Goal: Task Accomplishment & Management: Complete application form

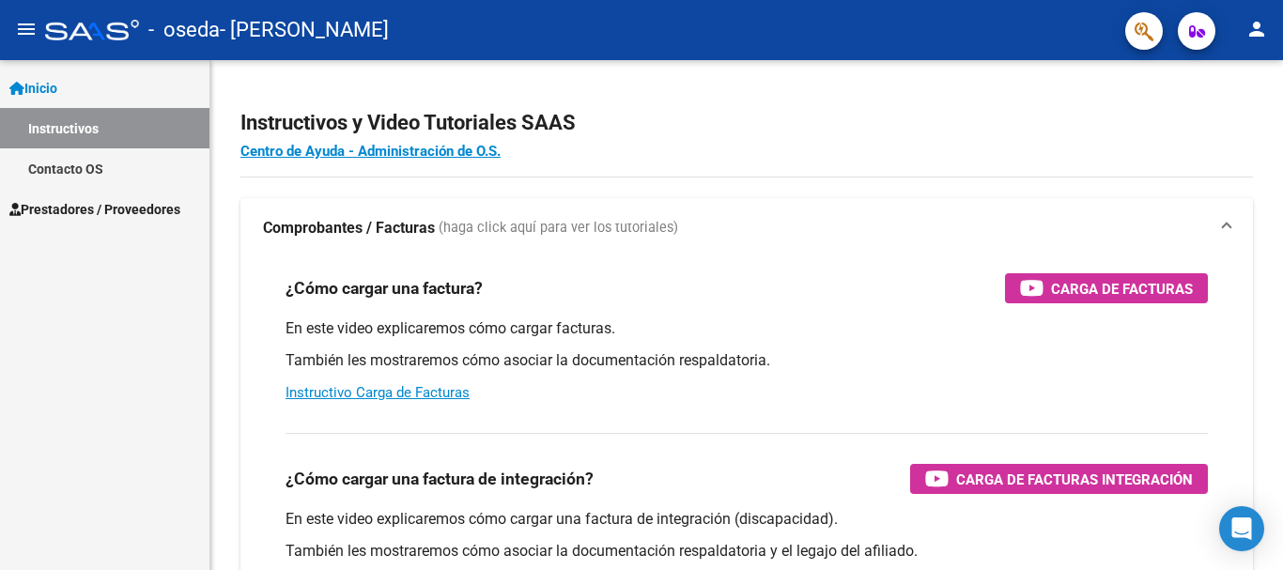
click at [85, 211] on span "Prestadores / Proveedores" at bounding box center [94, 209] width 171 height 21
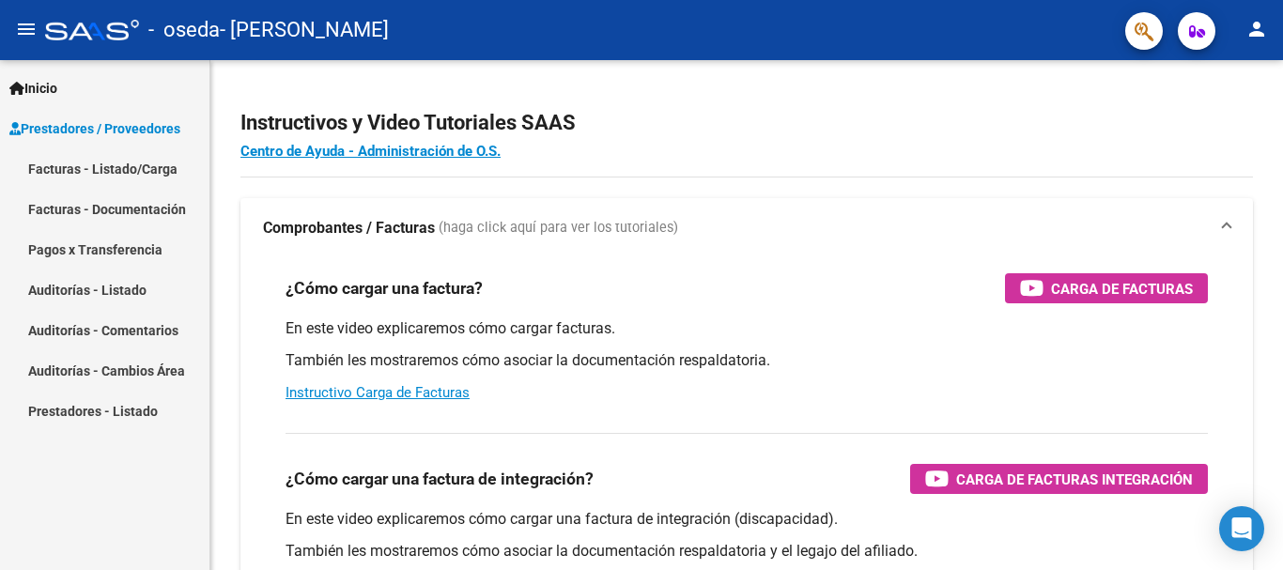
click at [83, 209] on link "Facturas - Documentación" at bounding box center [104, 209] width 209 height 40
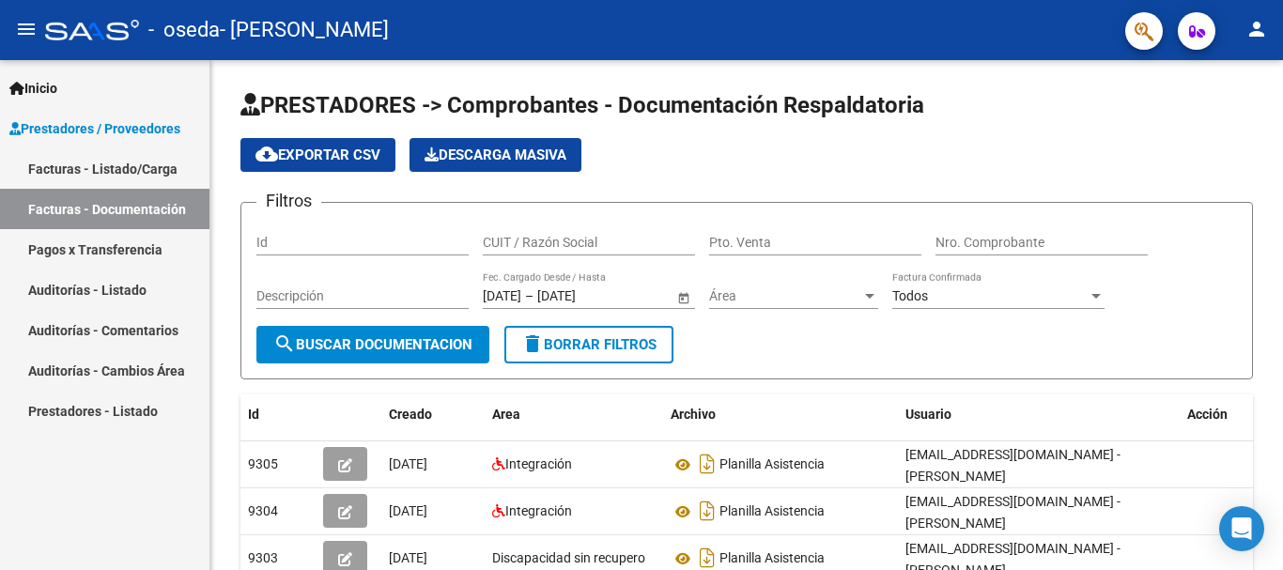
click at [95, 167] on link "Facturas - Listado/Carga" at bounding box center [104, 168] width 209 height 40
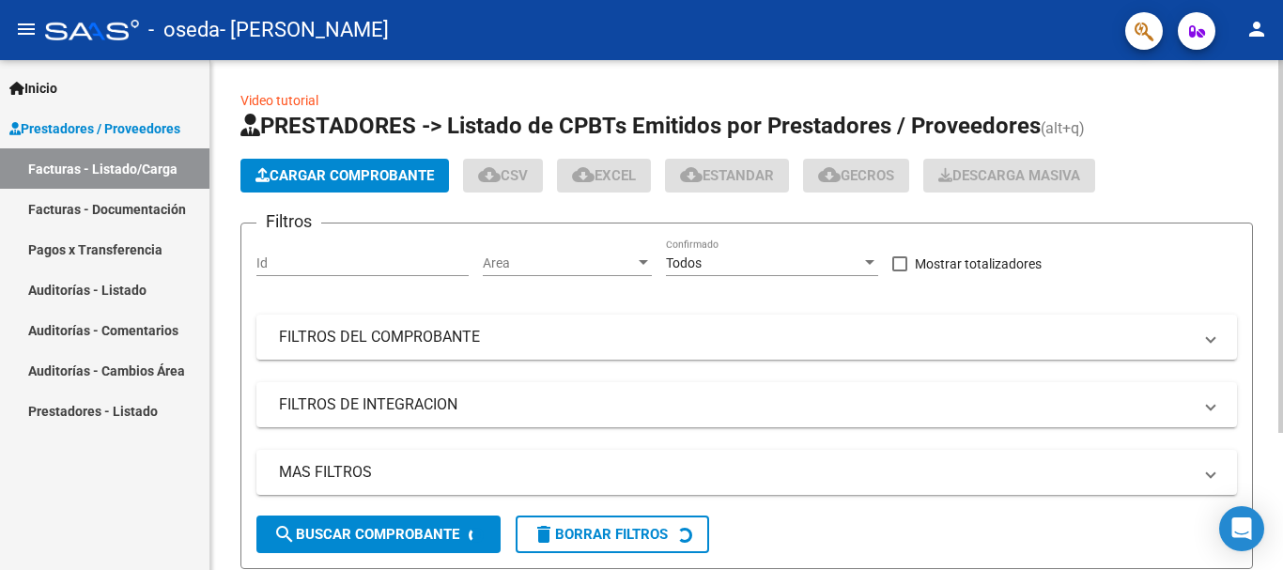
click at [374, 167] on span "Cargar Comprobante" at bounding box center [344, 175] width 178 height 17
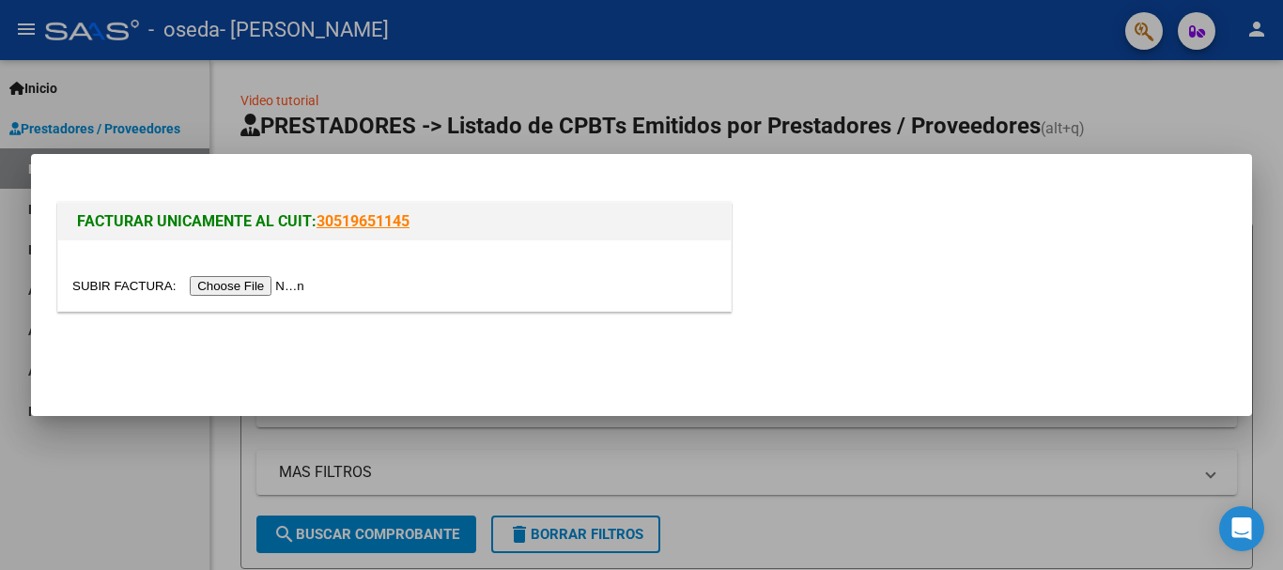
click at [283, 291] on input "file" at bounding box center [191, 286] width 238 height 20
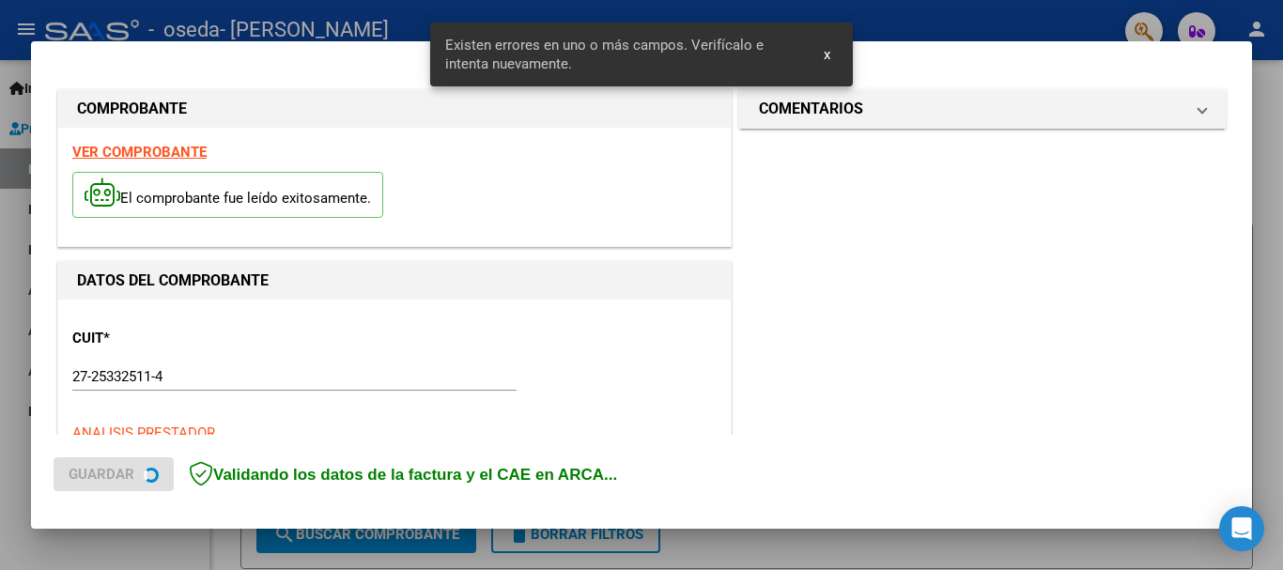
scroll to position [434, 0]
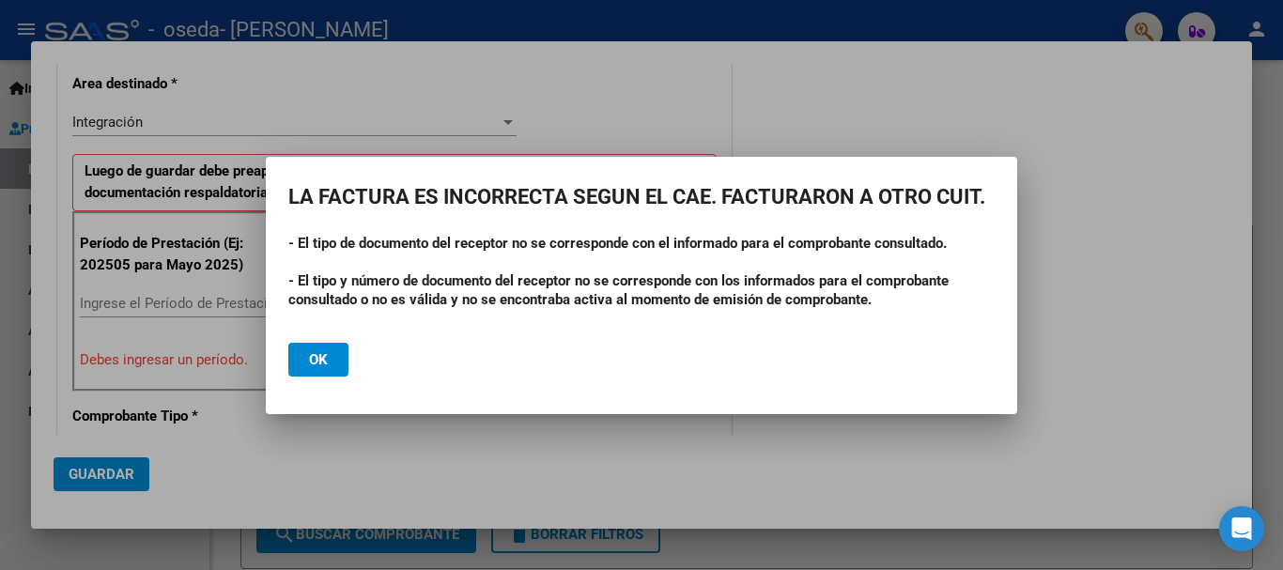
drag, startPoint x: 719, startPoint y: 174, endPoint x: 591, endPoint y: 176, distance: 128.7
click at [591, 176] on mat-dialog-container "LA FACTURA ES INCORRECTA SEGUN EL CAE. FACTURARON A OTRO CUIT. - El tipo de doc…" at bounding box center [641, 285] width 751 height 257
click at [743, 121] on div at bounding box center [641, 285] width 1283 height 570
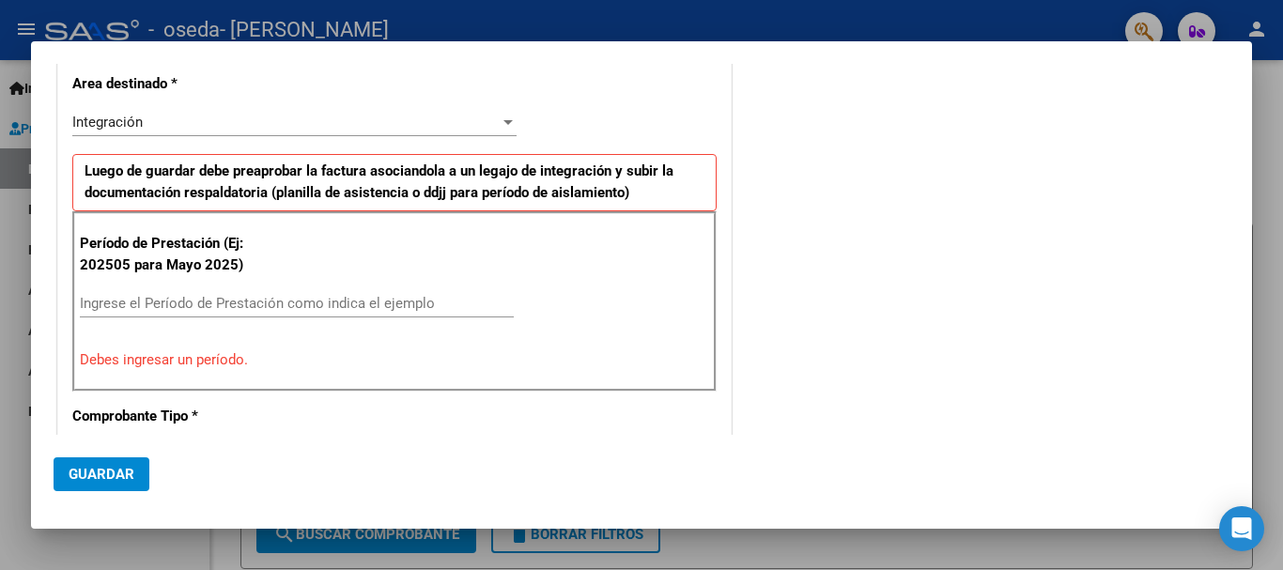
click at [204, 304] on input "Ingrese el Período de Prestación como indica el ejemplo" at bounding box center [297, 303] width 434 height 17
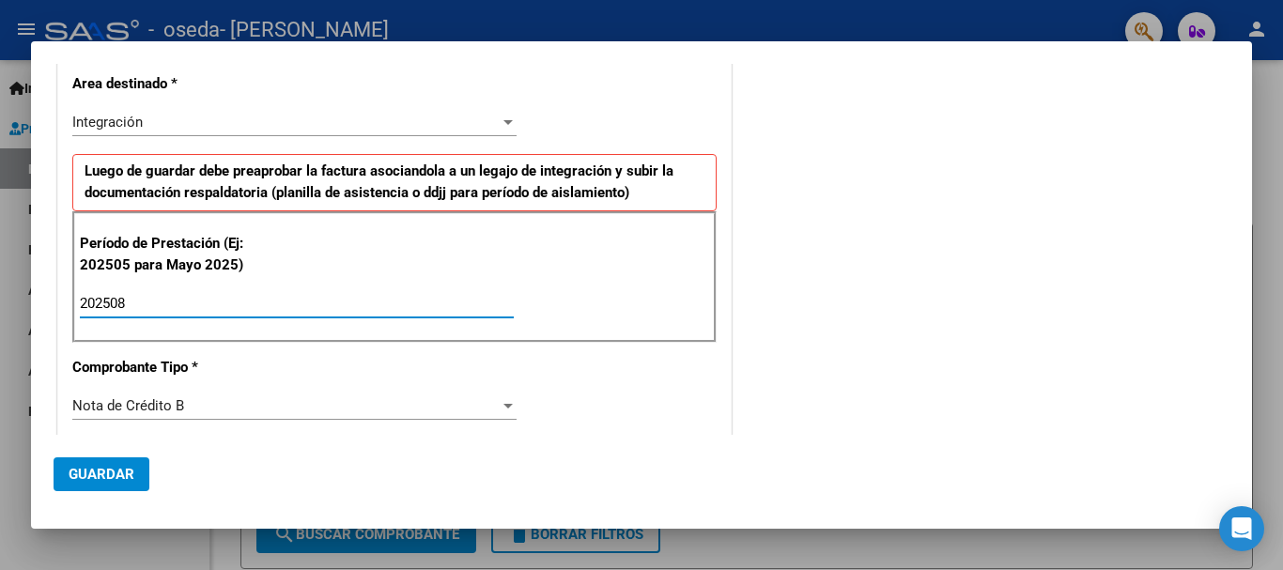
type input "202508"
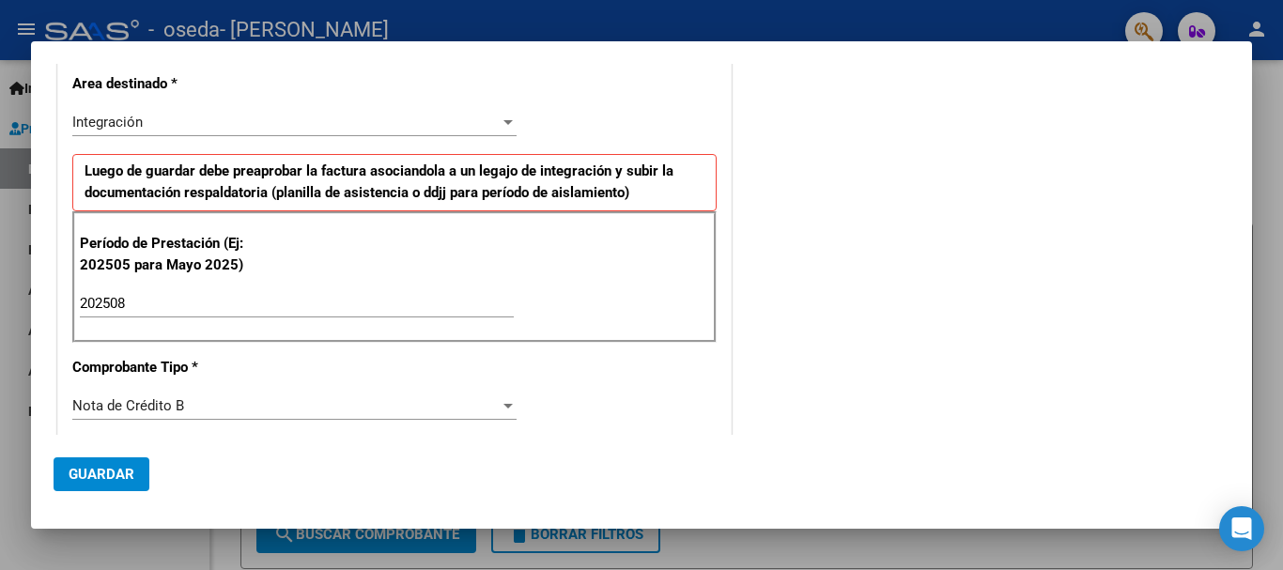
click at [206, 405] on div "Nota de Crédito B" at bounding box center [285, 405] width 427 height 17
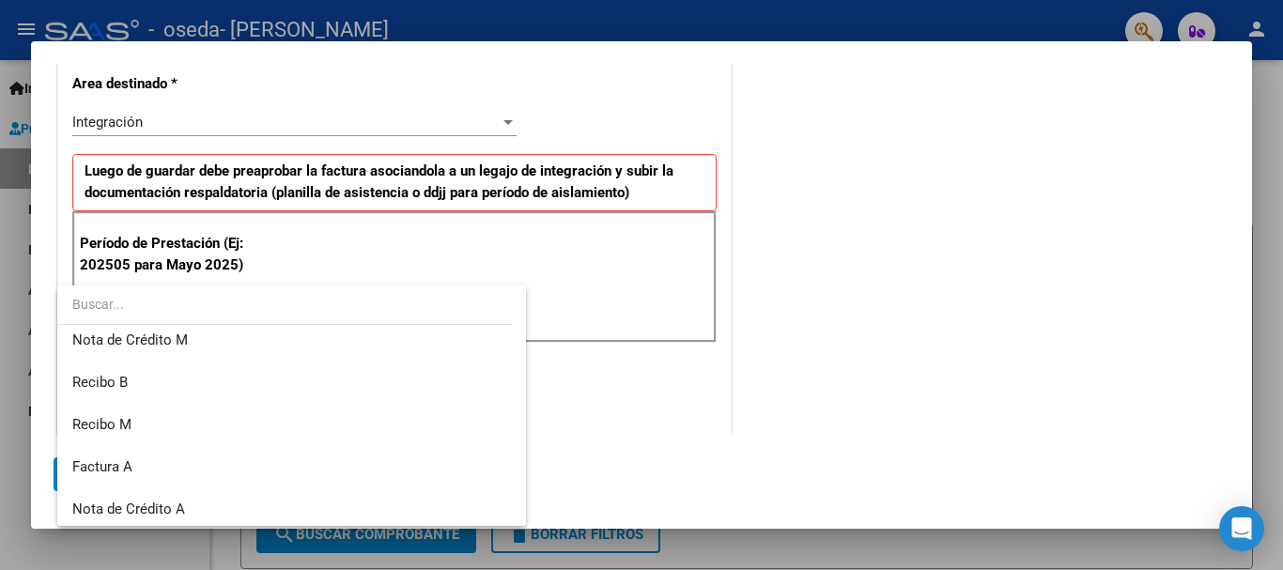
scroll to position [445, 0]
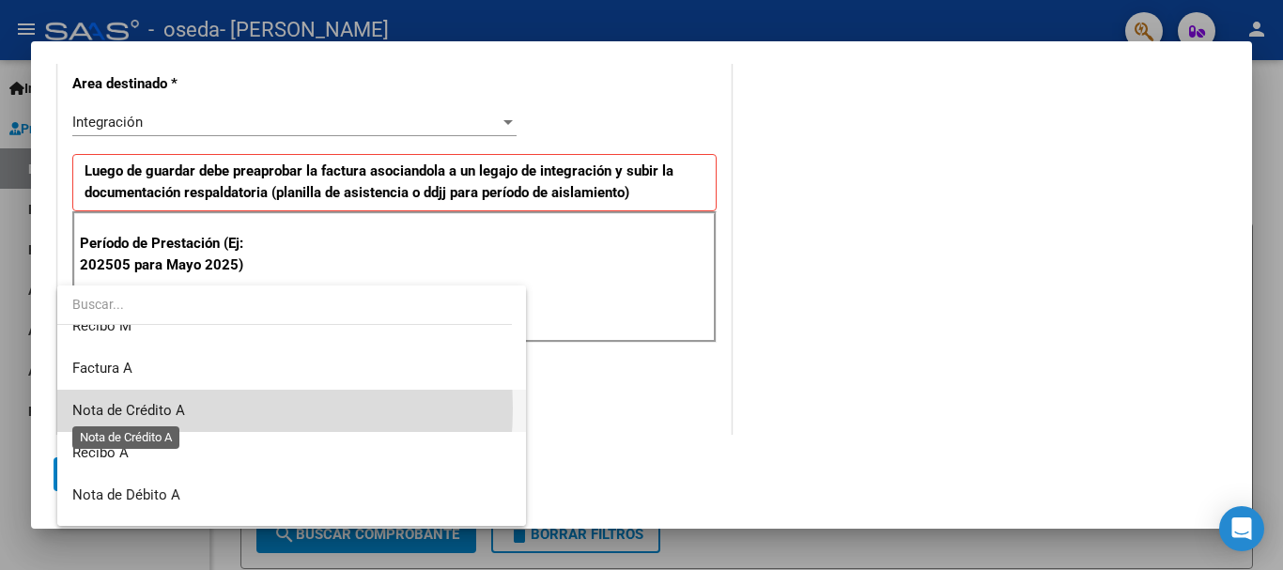
click at [171, 409] on span "Nota de Crédito A" at bounding box center [128, 410] width 113 height 17
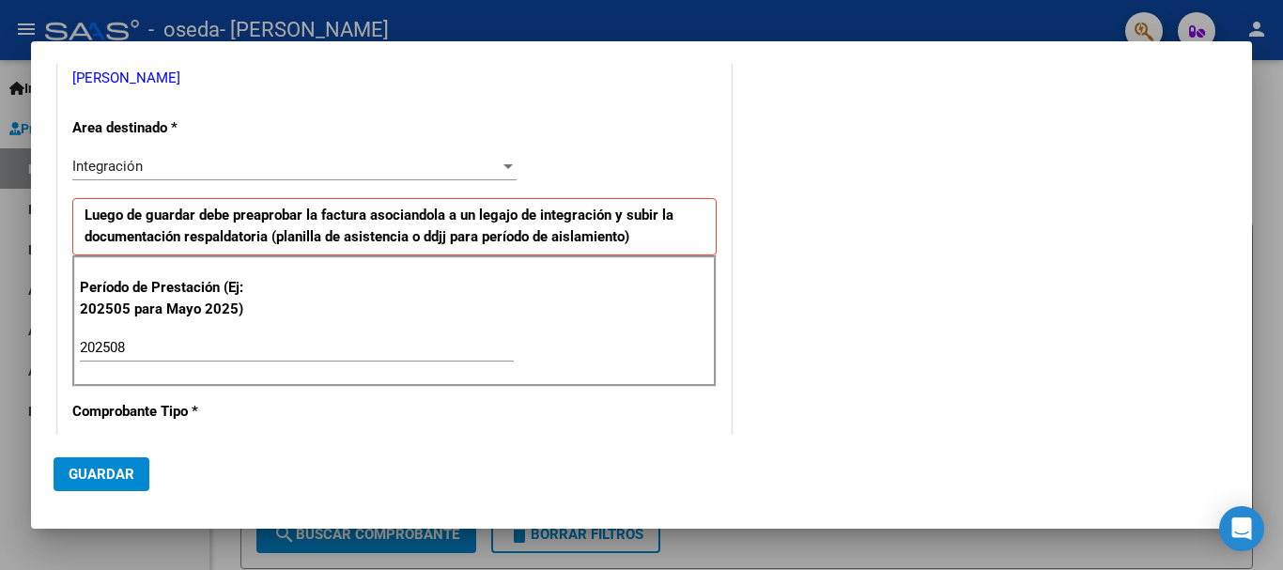
scroll to position [218, 0]
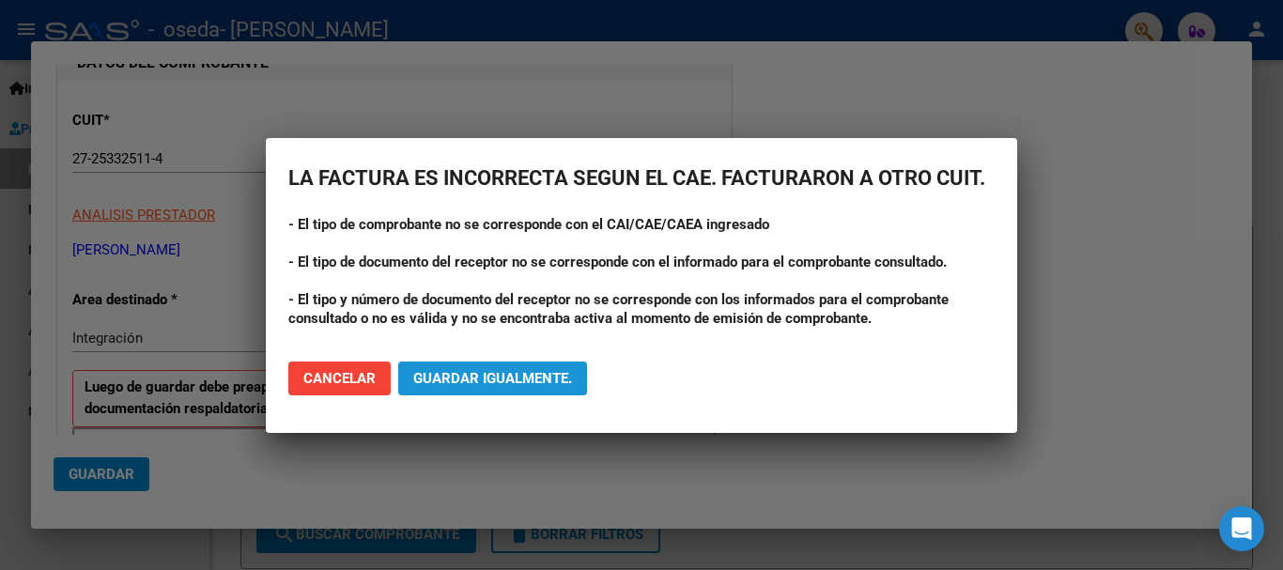
click at [476, 378] on span "Guardar igualmente." at bounding box center [492, 378] width 159 height 17
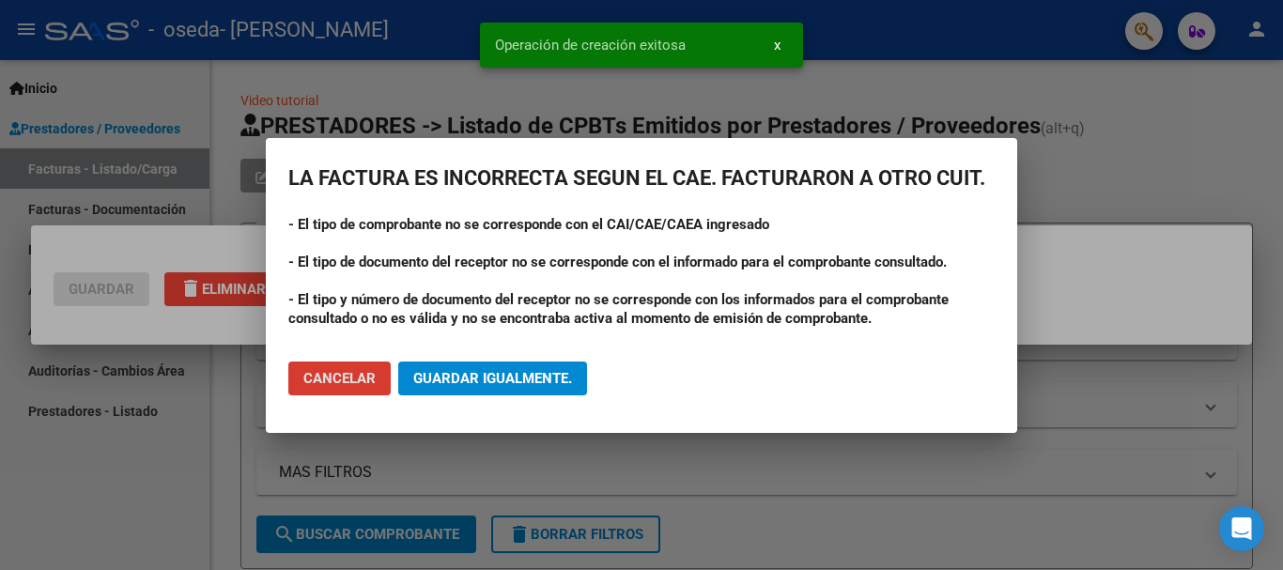
scroll to position [0, 0]
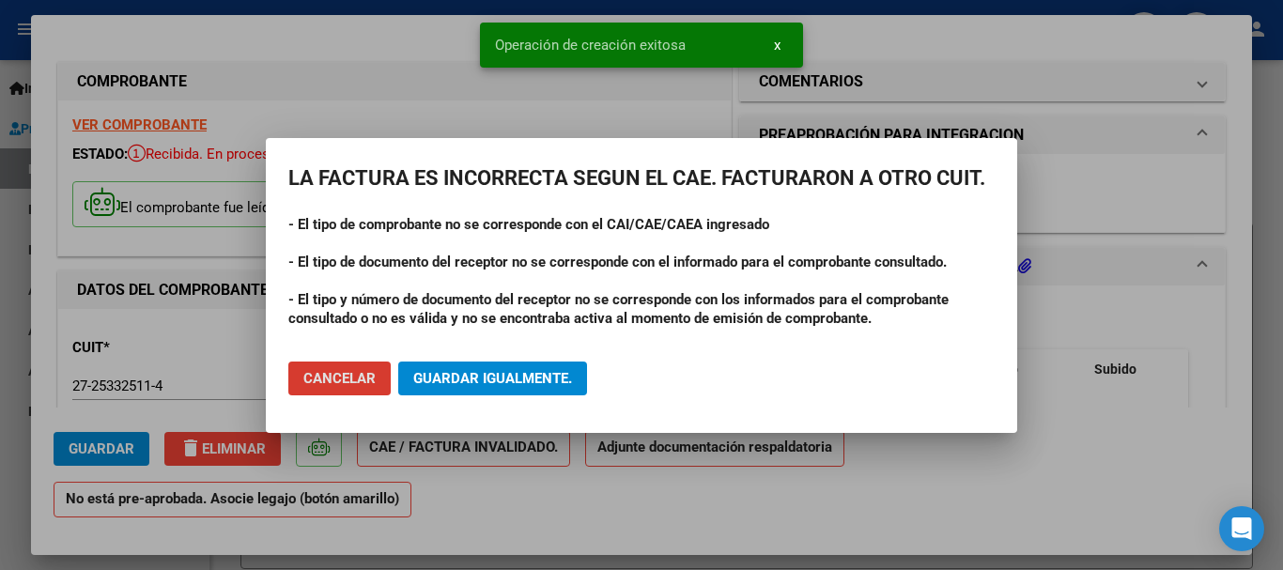
click at [476, 378] on span "Guardar igualmente." at bounding box center [492, 378] width 159 height 17
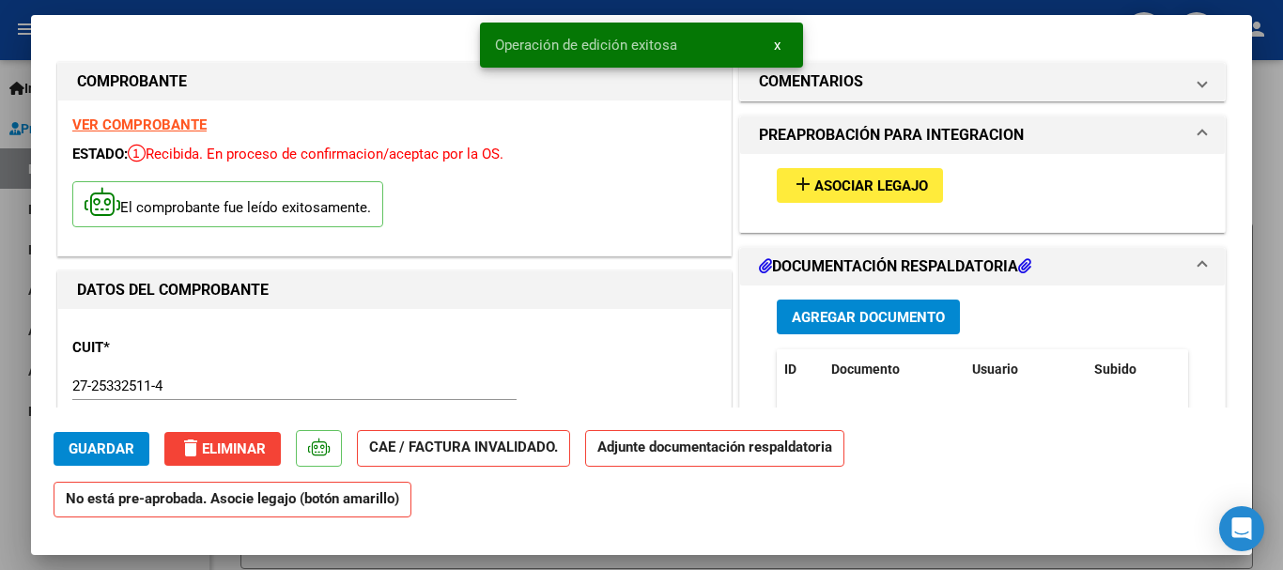
click at [63, 449] on button "Guardar" at bounding box center [102, 449] width 96 height 34
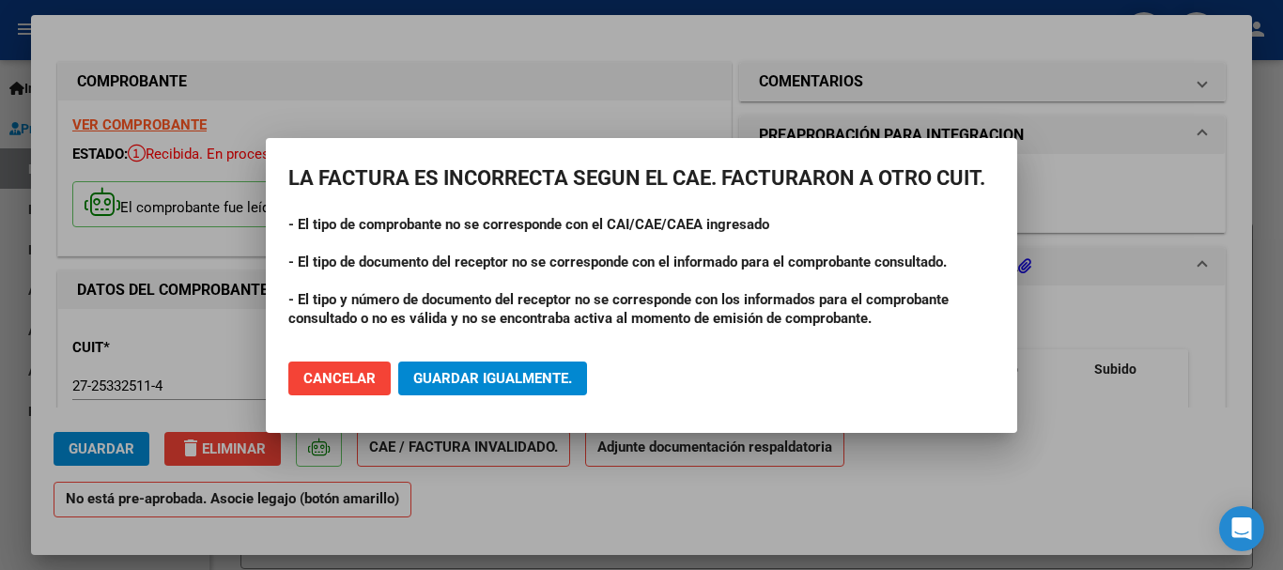
drag, startPoint x: 567, startPoint y: 154, endPoint x: 534, endPoint y: 159, distance: 33.2
click at [534, 159] on mat-dialog-container "LA FACTURA ES INCORRECTA SEGUN EL CAE. FACTURARON A OTRO CUIT. - El tipo de com…" at bounding box center [641, 285] width 751 height 295
click at [459, 371] on span "Guardar igualmente." at bounding box center [492, 378] width 159 height 17
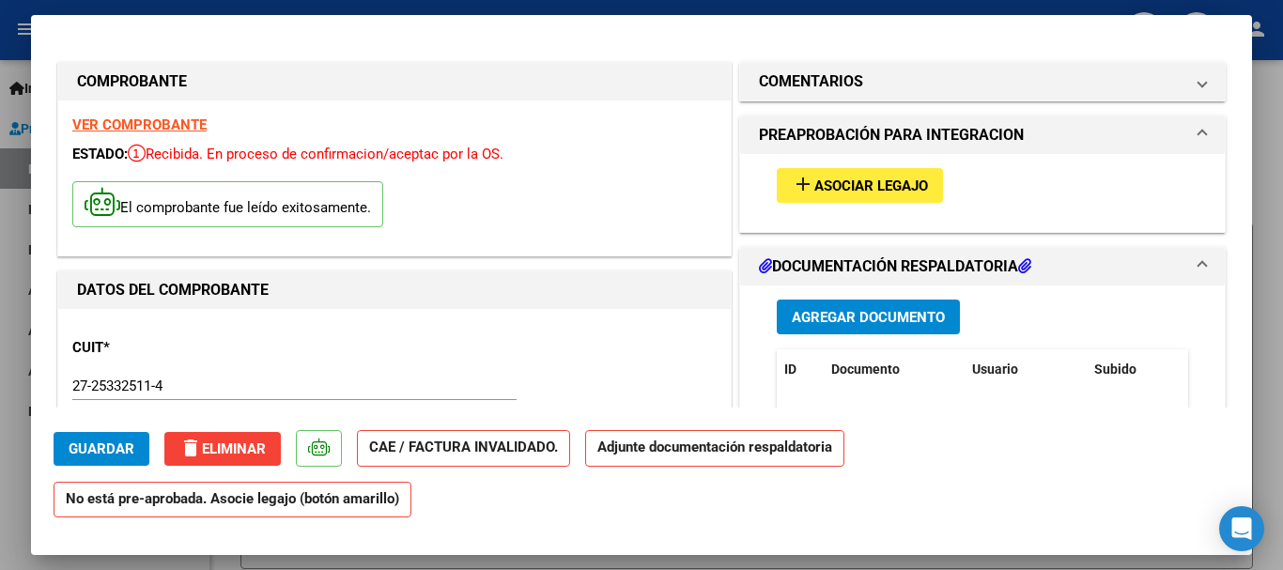
click at [216, 447] on span "delete Eliminar" at bounding box center [222, 448] width 86 height 17
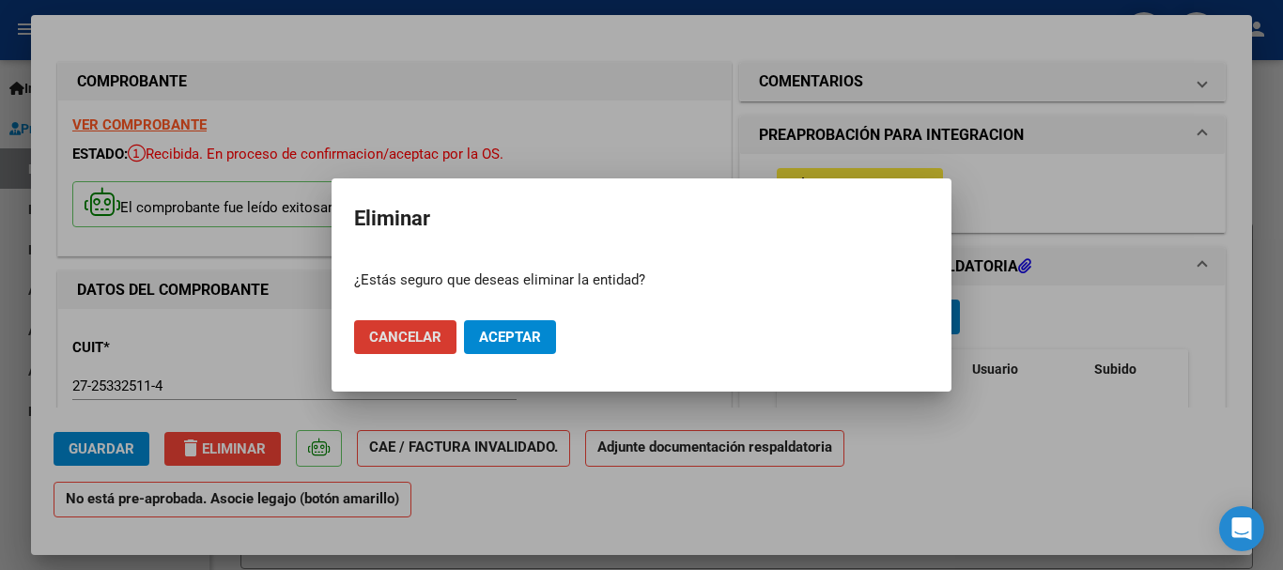
click at [526, 332] on span "Aceptar" at bounding box center [510, 337] width 62 height 17
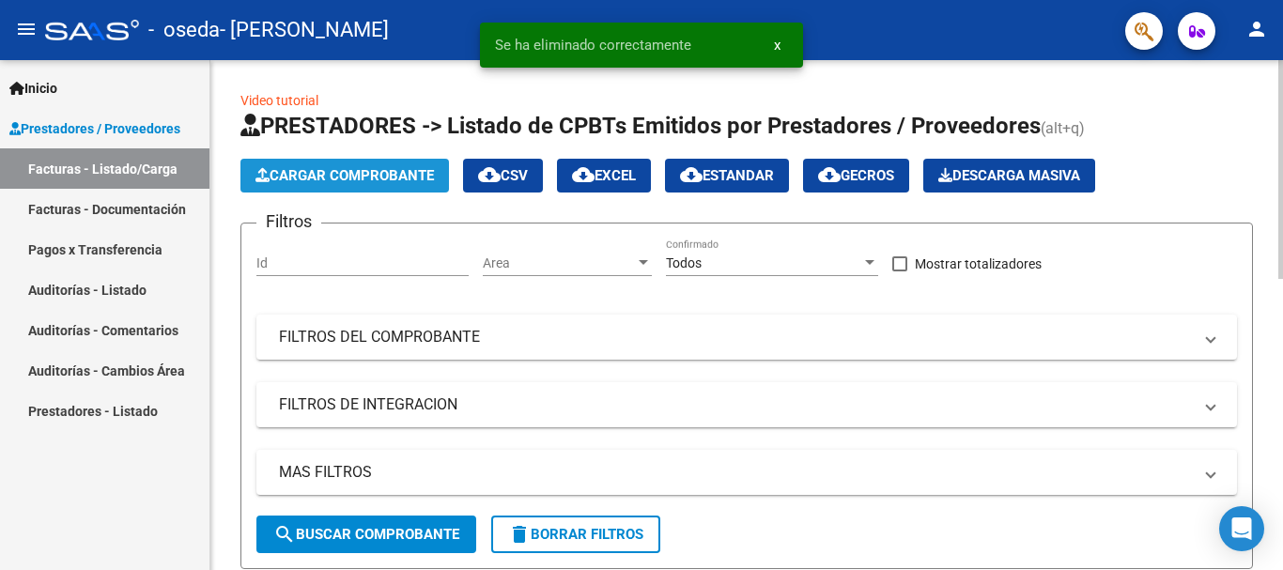
click at [306, 169] on span "Cargar Comprobante" at bounding box center [344, 175] width 178 height 17
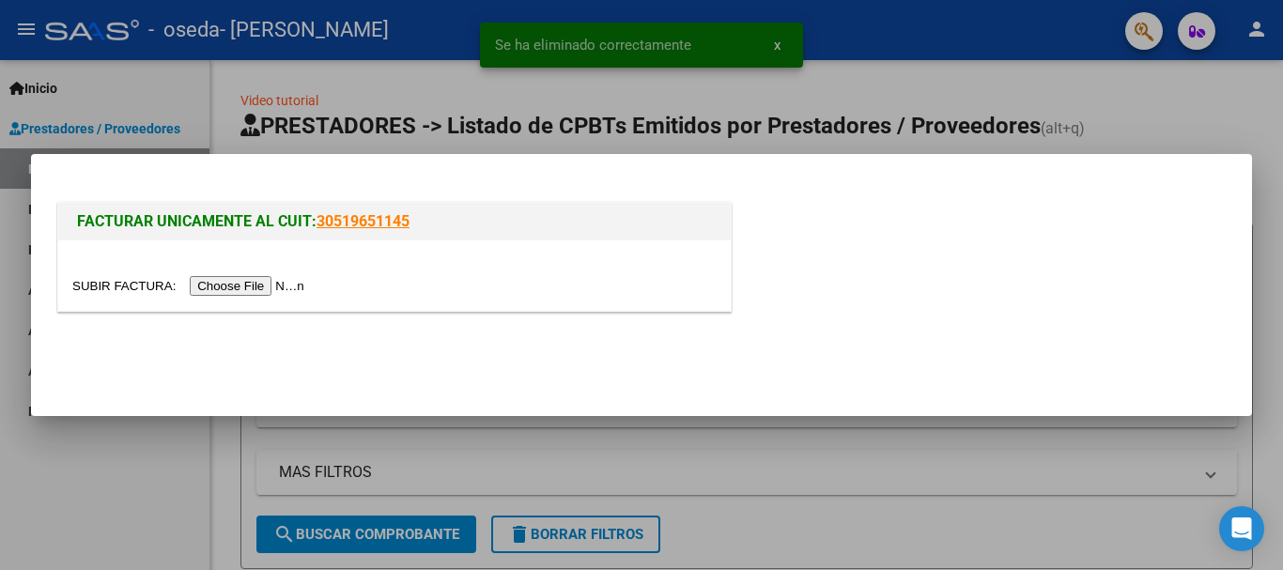
click at [270, 289] on input "file" at bounding box center [191, 286] width 238 height 20
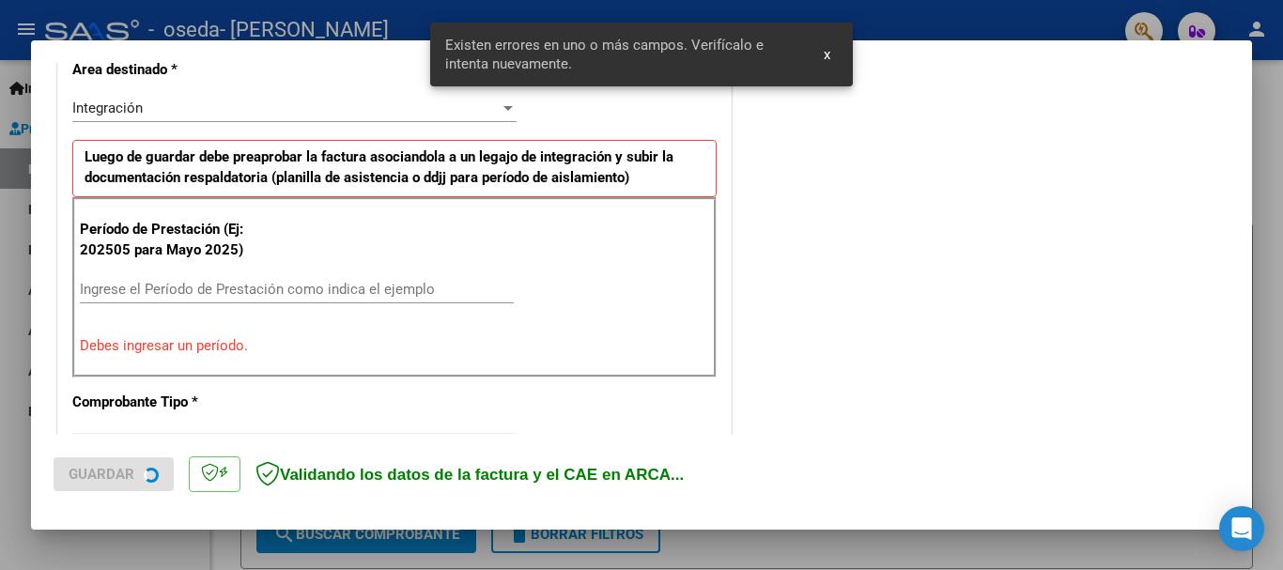
scroll to position [469, 0]
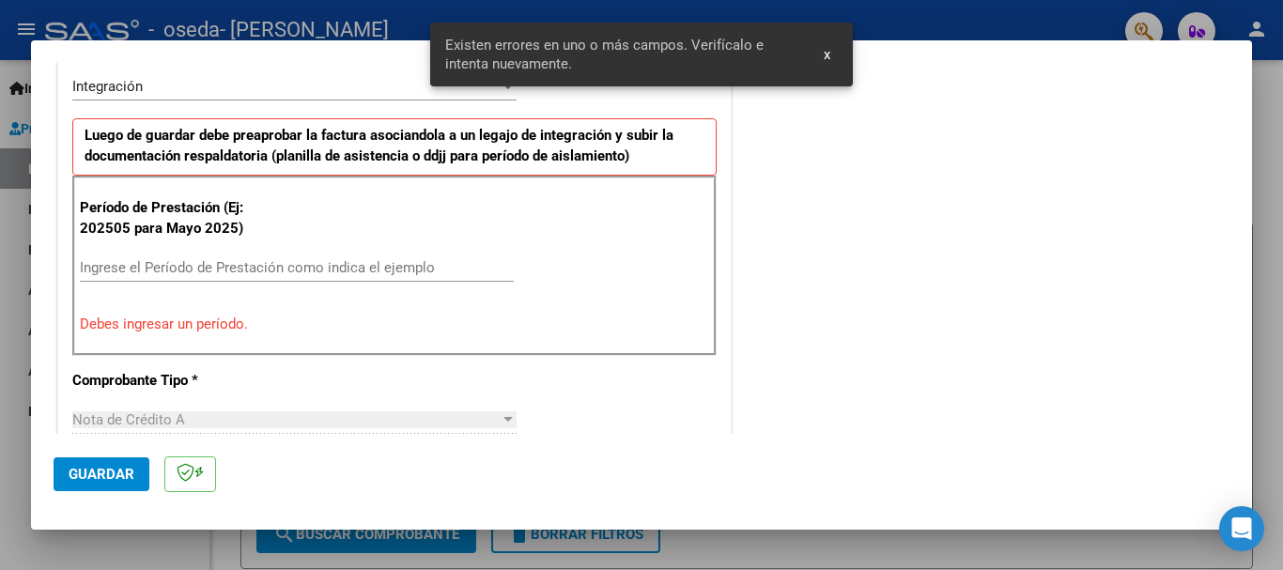
click at [316, 265] on input "Ingrese el Período de Prestación como indica el ejemplo" at bounding box center [297, 267] width 434 height 17
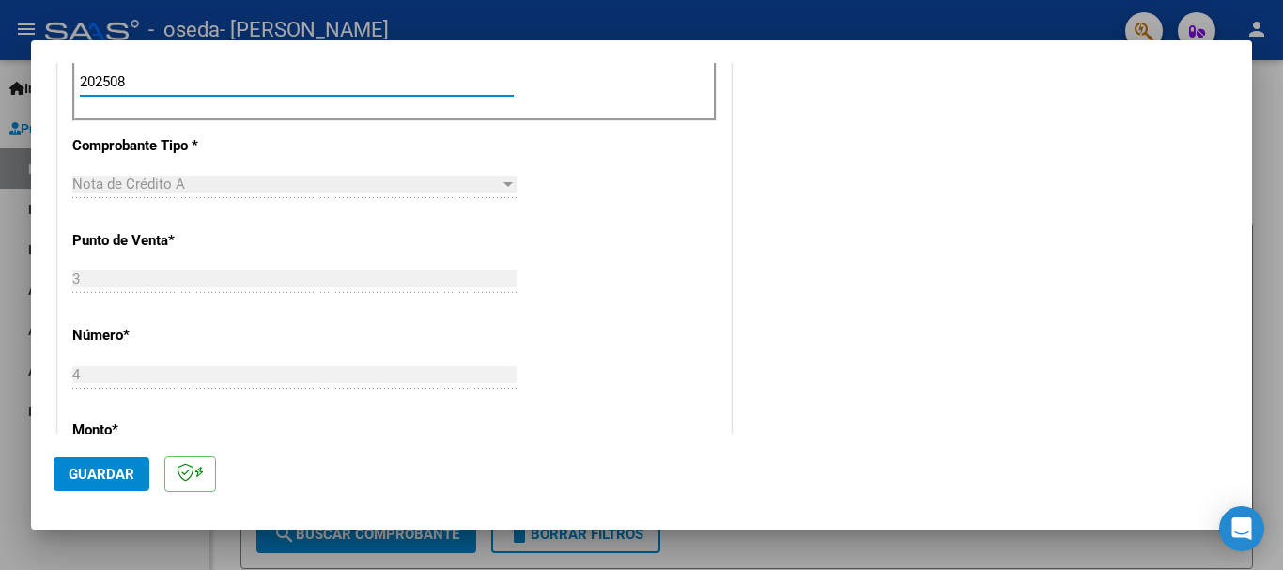
scroll to position [710, 0]
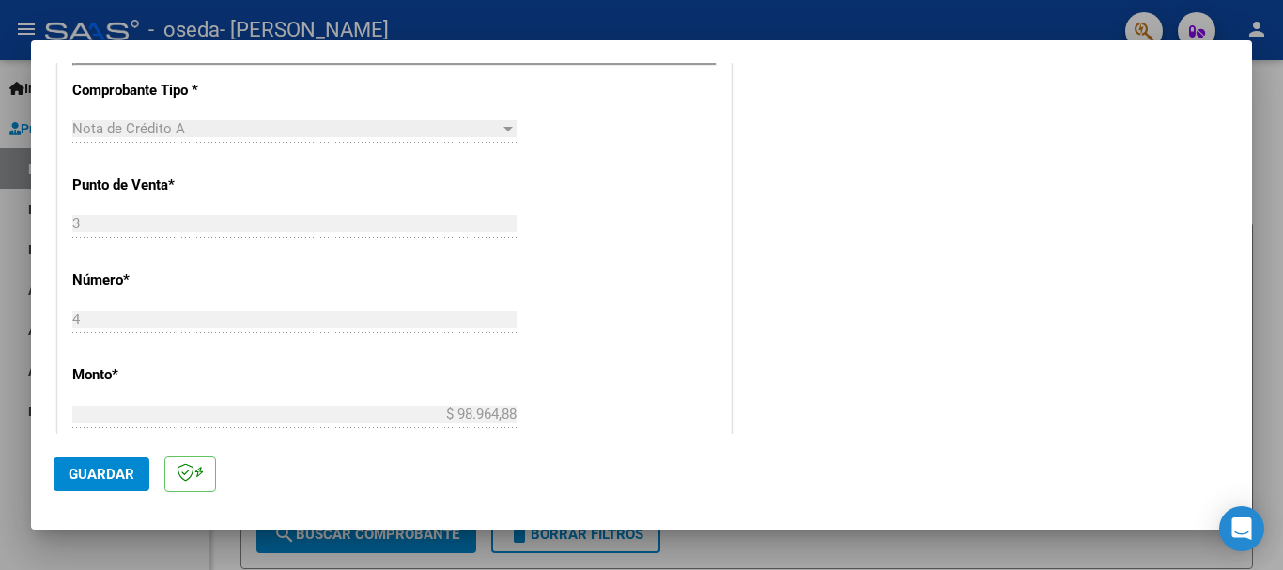
type input "202508"
click at [124, 473] on span "Guardar" at bounding box center [102, 474] width 66 height 17
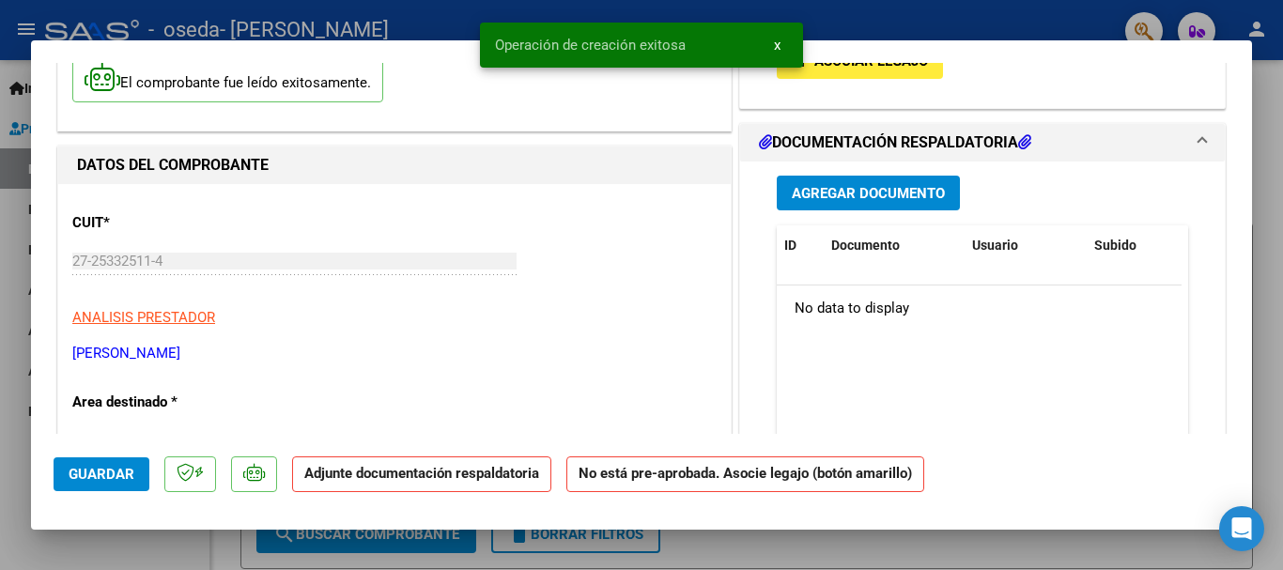
scroll to position [187, 0]
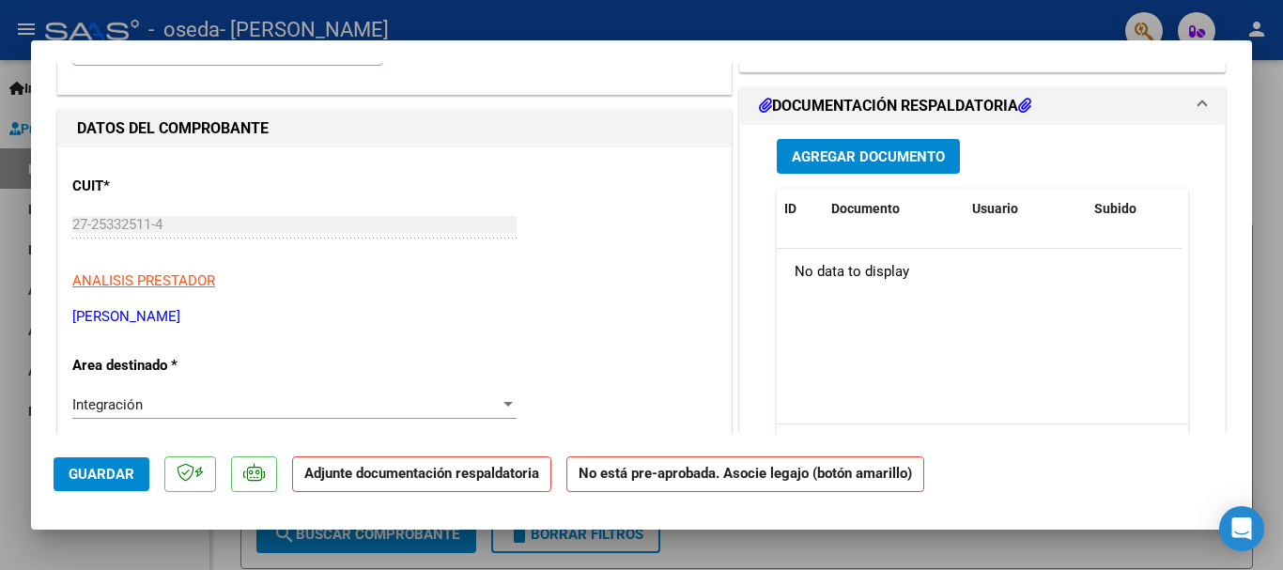
click at [98, 475] on span "Guardar" at bounding box center [102, 474] width 66 height 17
